Goal: Check status

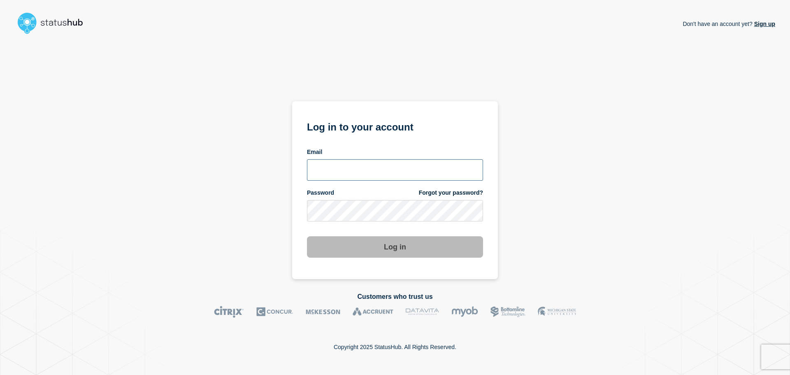
type input "[PERSON_NAME][EMAIL_ADDRESS][PERSON_NAME][DOMAIN_NAME]"
click at [390, 245] on button "Log in" at bounding box center [395, 246] width 176 height 21
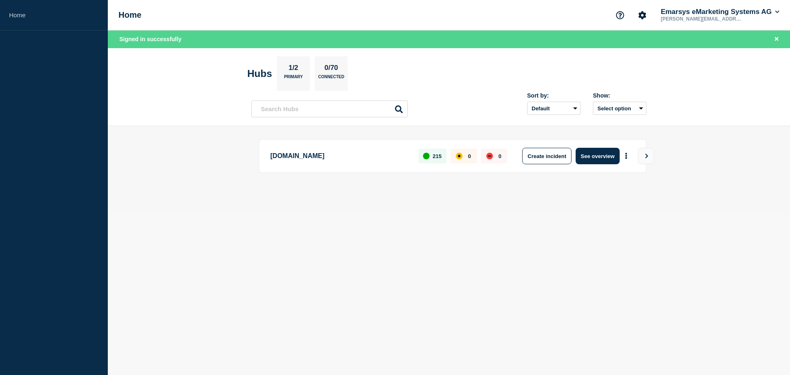
click at [297, 69] on p "1/2" at bounding box center [293, 69] width 16 height 11
click at [345, 150] on p "trust.emarsys.com" at bounding box center [339, 156] width 139 height 16
click at [314, 155] on p "trust.emarsys.com" at bounding box center [339, 156] width 139 height 16
click at [591, 158] on button "See overview" at bounding box center [597, 156] width 44 height 16
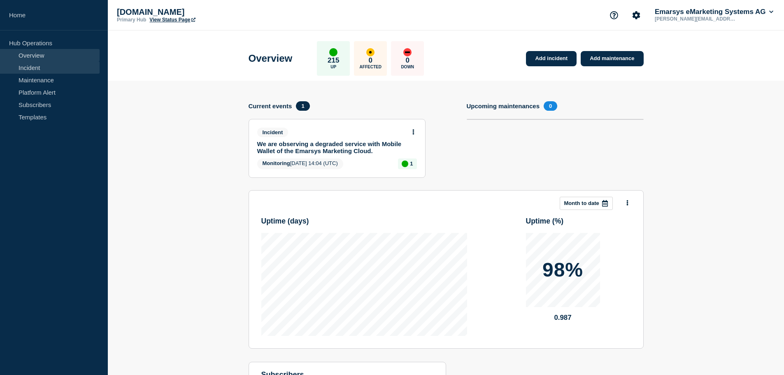
click at [39, 64] on link "Incident" at bounding box center [50, 67] width 100 height 12
